Goal: Check status

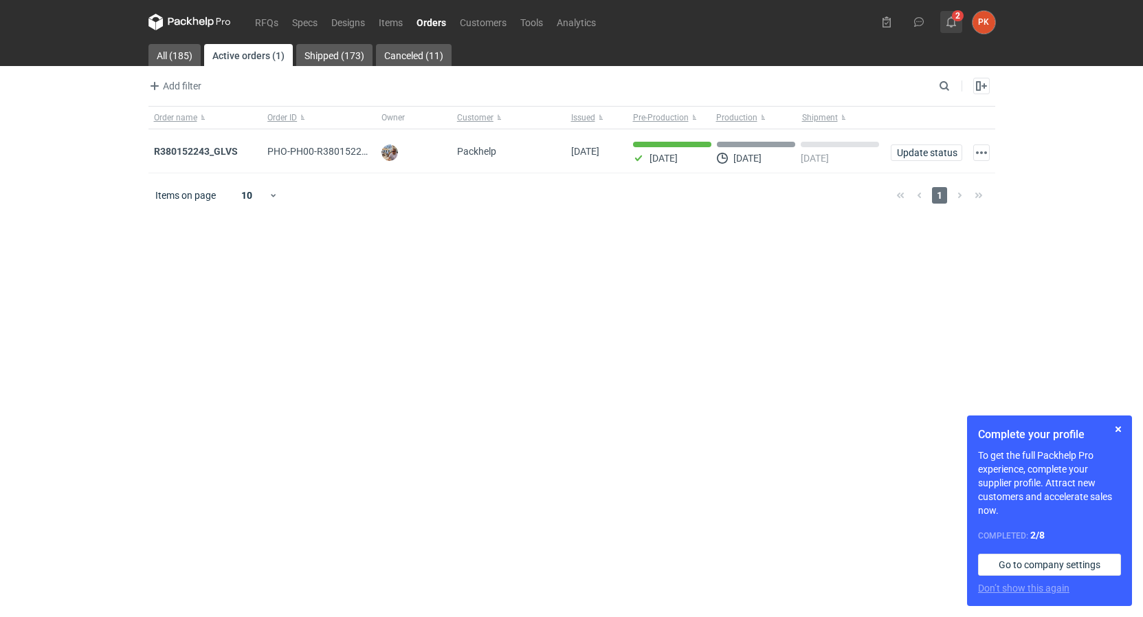
click at [952, 12] on button "2" at bounding box center [952, 22] width 22 height 22
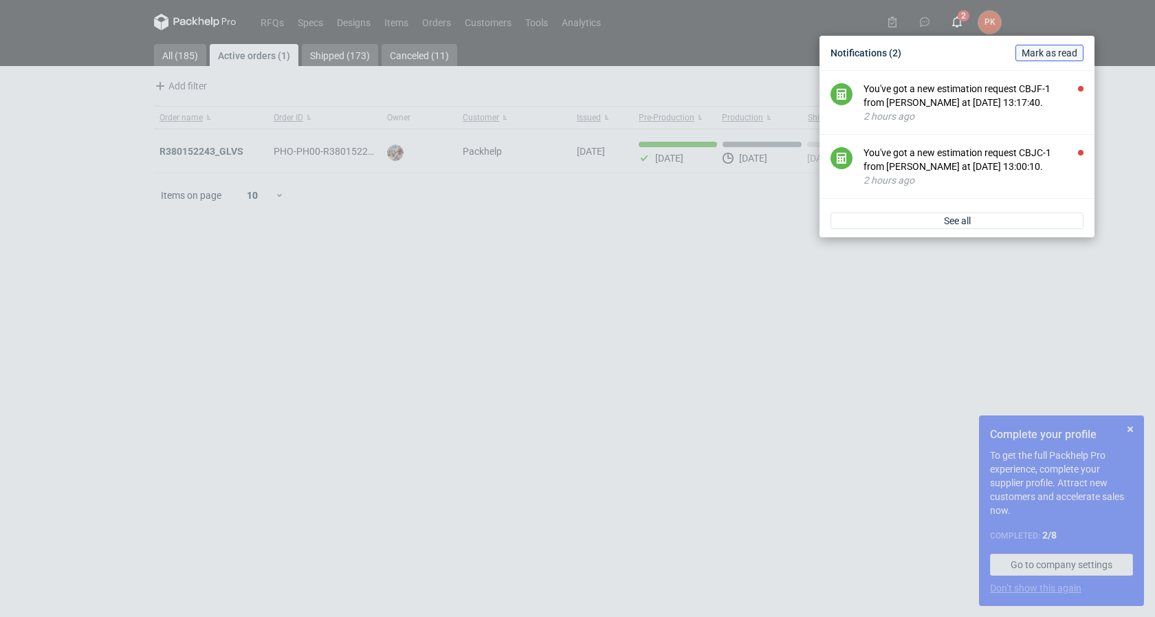
click at [1031, 56] on span "Mark as read" at bounding box center [1050, 53] width 56 height 10
drag, startPoint x: 0, startPoint y: 146, endPoint x: 134, endPoint y: 12, distance: 189.1
click at [36, 127] on div "Notifications (2) [PERSON_NAME] as read You've got a new estimation request CBJ…" at bounding box center [577, 308] width 1155 height 617
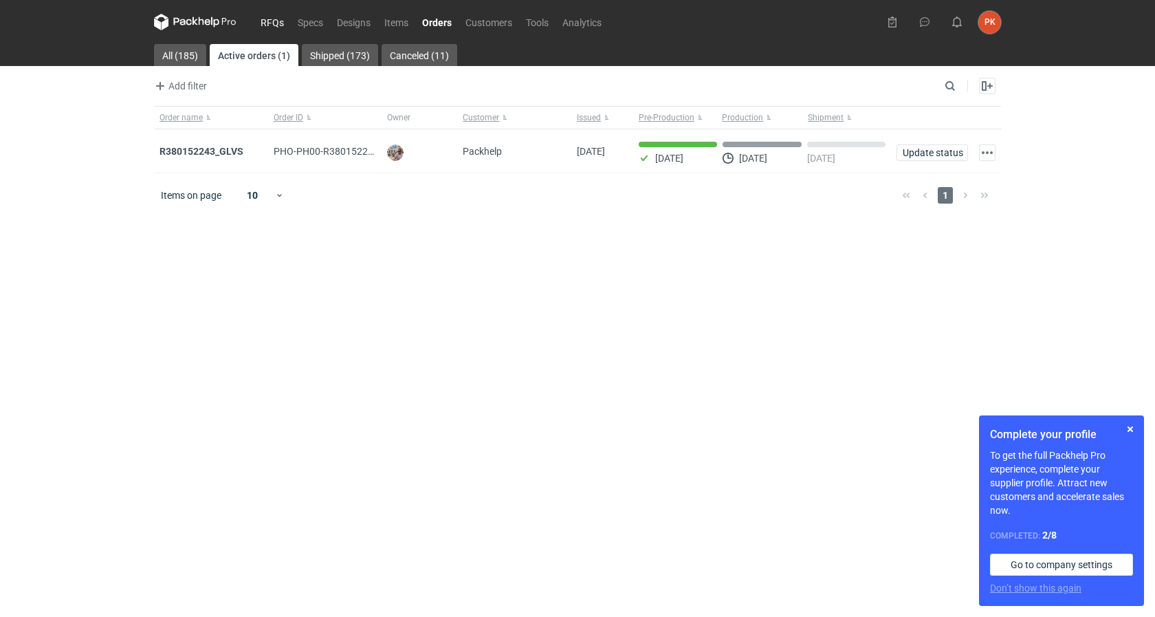
click at [258, 21] on link "RFQs" at bounding box center [272, 22] width 37 height 17
